Goal: Transaction & Acquisition: Purchase product/service

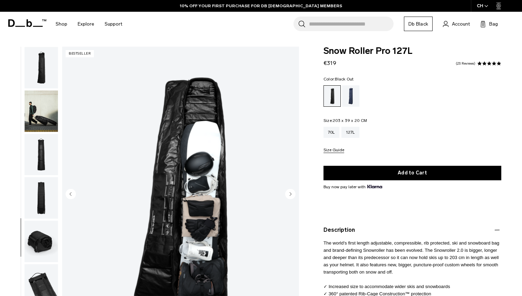
scroll to position [137, 0]
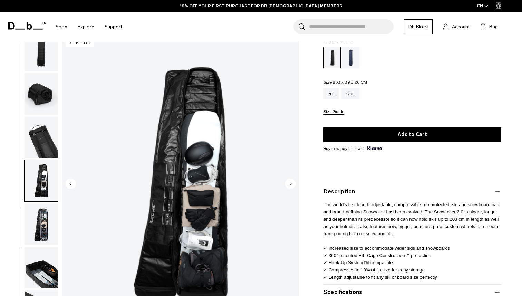
scroll to position [38, 0]
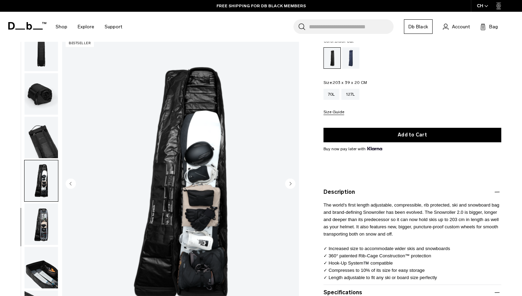
click at [55, 139] on img "button" at bounding box center [42, 137] width 34 height 41
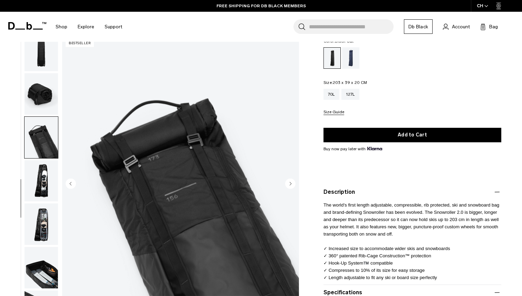
click at [49, 177] on img "button" at bounding box center [42, 180] width 34 height 41
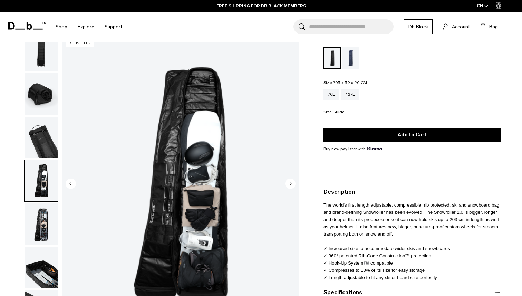
click at [40, 225] on img "button" at bounding box center [42, 223] width 34 height 41
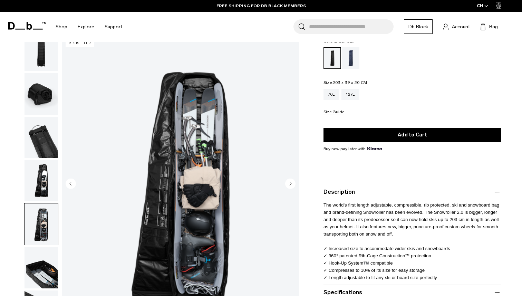
click at [39, 259] on img "button" at bounding box center [42, 267] width 34 height 41
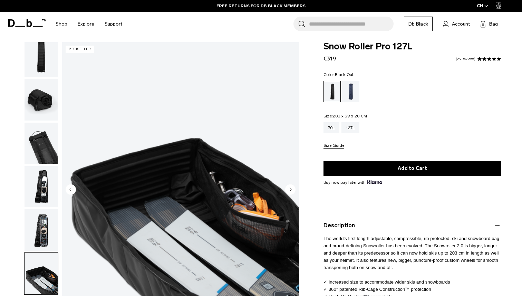
scroll to position [0, 0]
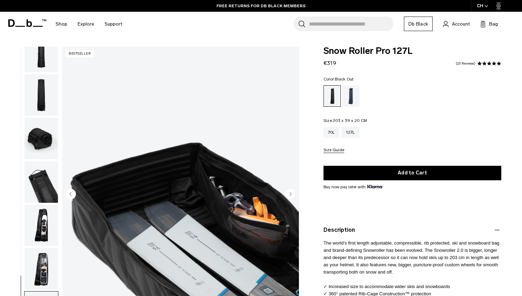
click at [47, 186] on img "button" at bounding box center [42, 181] width 34 height 41
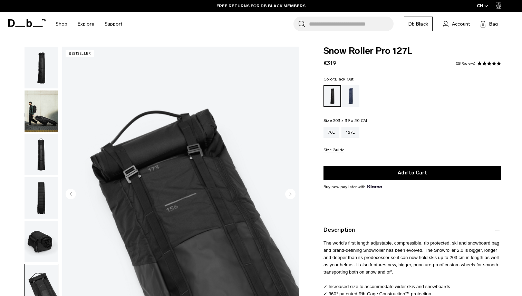
click at [44, 123] on img "button" at bounding box center [42, 111] width 34 height 41
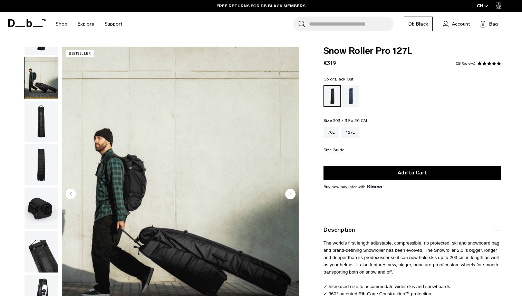
scroll to position [44, 0]
